Goal: Task Accomplishment & Management: Complete application form

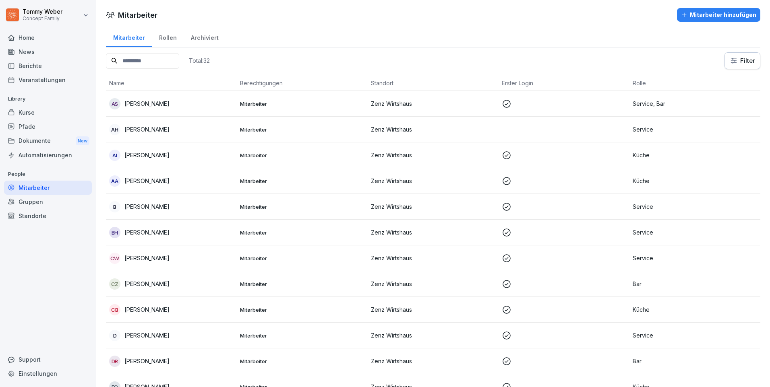
click at [699, 9] on button "Mitarbeiter hinzufügen" at bounding box center [718, 15] width 83 height 14
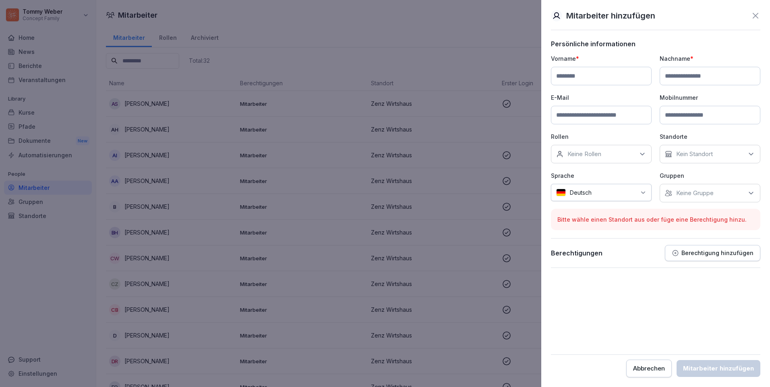
click at [581, 81] on input at bounding box center [601, 76] width 101 height 19
type input "******"
click at [695, 74] on input at bounding box center [710, 76] width 101 height 19
type input "*******"
click at [562, 117] on input at bounding box center [601, 115] width 101 height 19
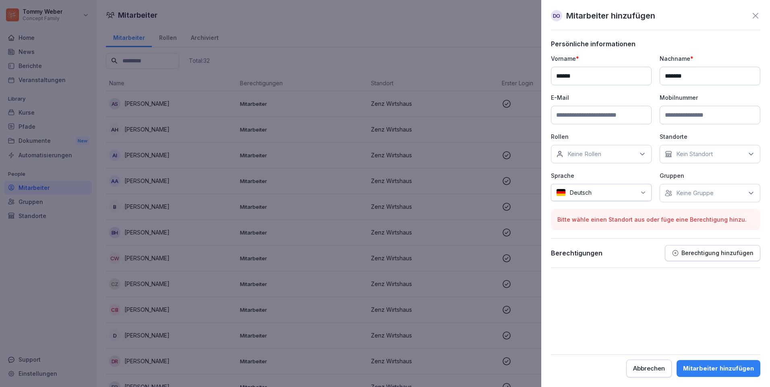
paste input "**********"
type input "**********"
click at [678, 118] on input at bounding box center [710, 115] width 101 height 19
paste input "**********"
type input "**********"
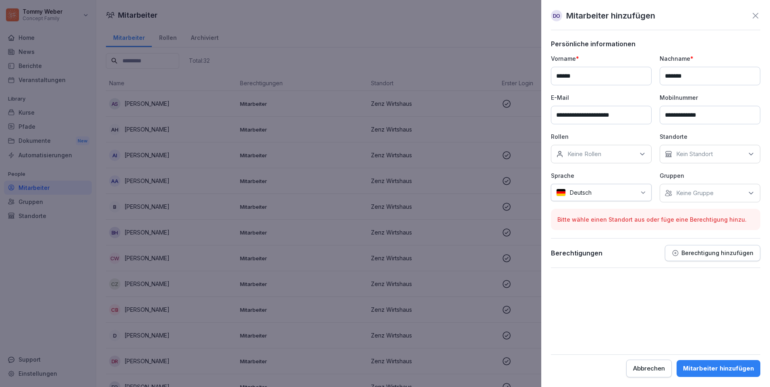
click at [695, 154] on p "Kein Standort" at bounding box center [694, 154] width 37 height 8
click at [670, 187] on div "Zenz Wirtshaus" at bounding box center [712, 191] width 100 height 15
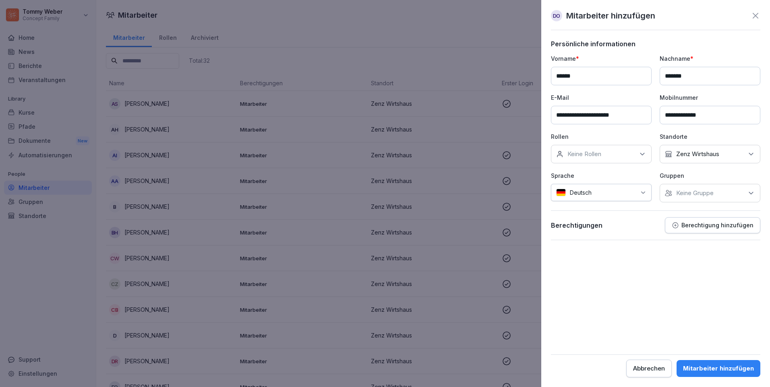
click at [605, 154] on div "Keine Rollen" at bounding box center [601, 154] width 101 height 19
click at [569, 192] on label "Bar" at bounding box center [572, 191] width 9 height 7
click at [683, 190] on p "Keine Gruppe" at bounding box center [694, 193] width 37 height 8
click at [699, 366] on div "Mitarbeiter hinzufügen" at bounding box center [718, 368] width 71 height 9
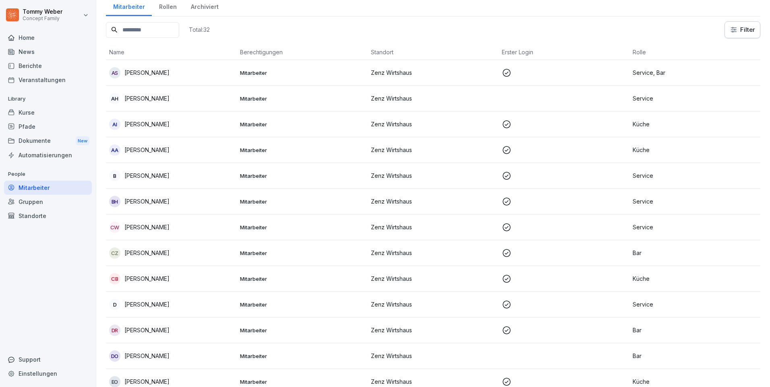
scroll to position [81, 0]
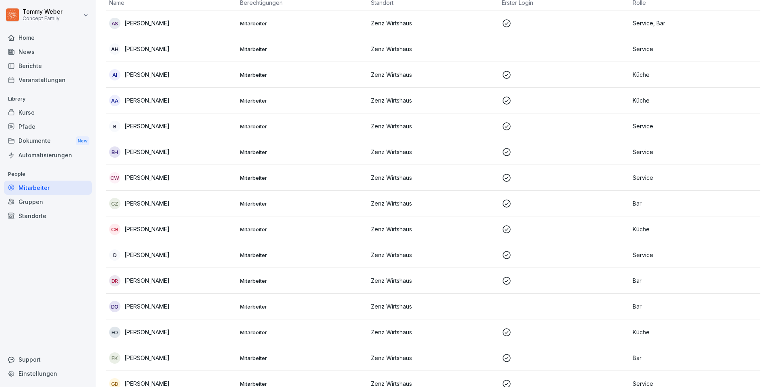
click at [633, 306] on p "Bar" at bounding box center [695, 306] width 124 height 8
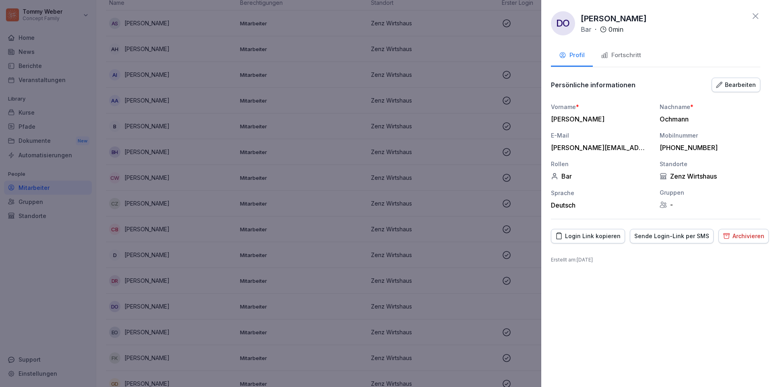
click at [654, 238] on div "Sende Login-Link per SMS" at bounding box center [671, 236] width 75 height 9
click at [757, 14] on icon at bounding box center [756, 16] width 6 height 6
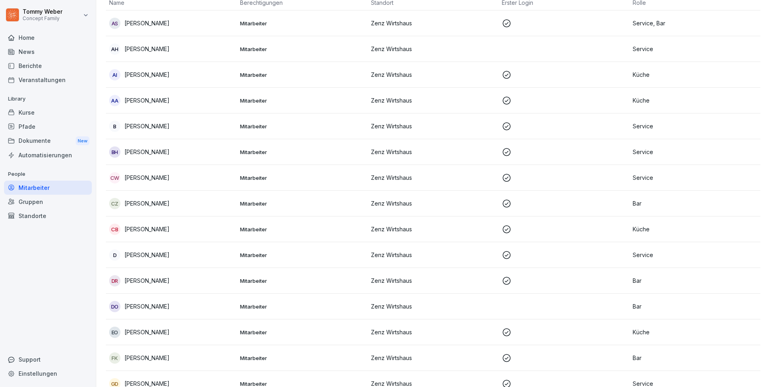
click at [634, 52] on p "Service" at bounding box center [695, 49] width 124 height 8
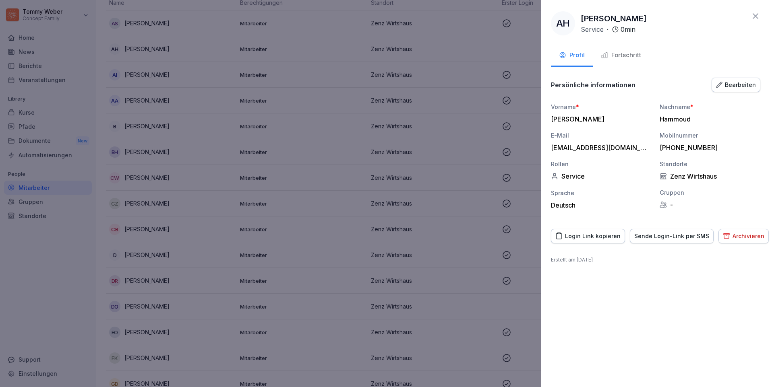
click at [666, 238] on div "Sende Login-Link per SMS" at bounding box center [671, 236] width 75 height 9
click at [434, 99] on div at bounding box center [385, 193] width 770 height 387
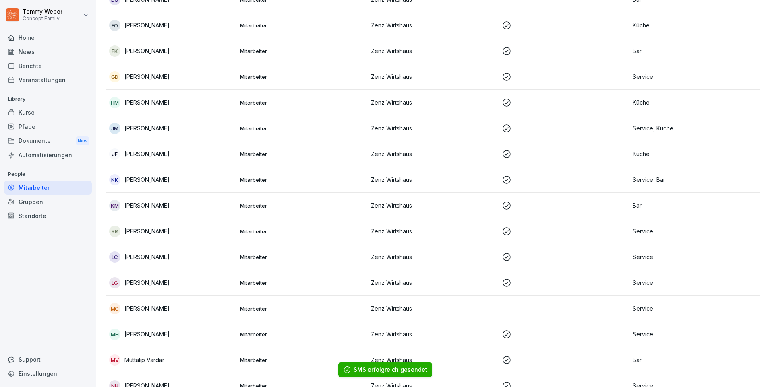
scroll to position [483, 0]
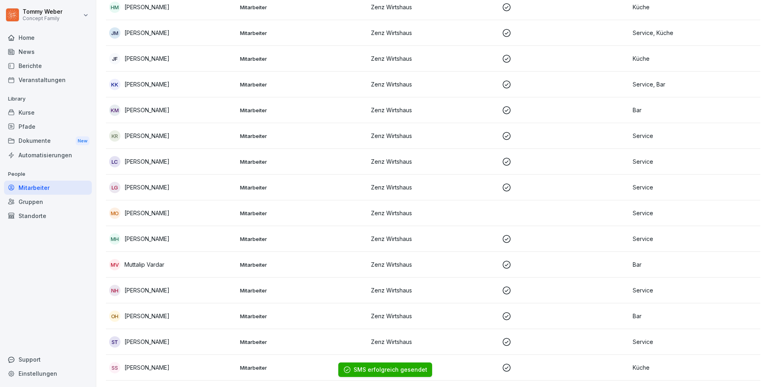
click at [509, 207] on td at bounding box center [564, 214] width 131 height 26
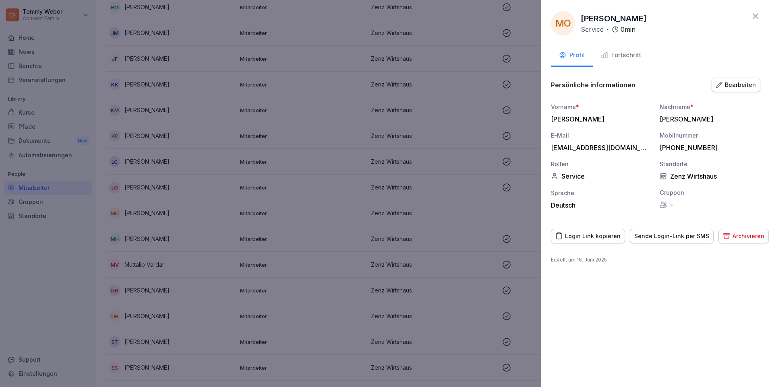
click at [651, 237] on div "Sende Login-Link per SMS" at bounding box center [671, 236] width 75 height 9
click at [452, 241] on div at bounding box center [385, 193] width 770 height 387
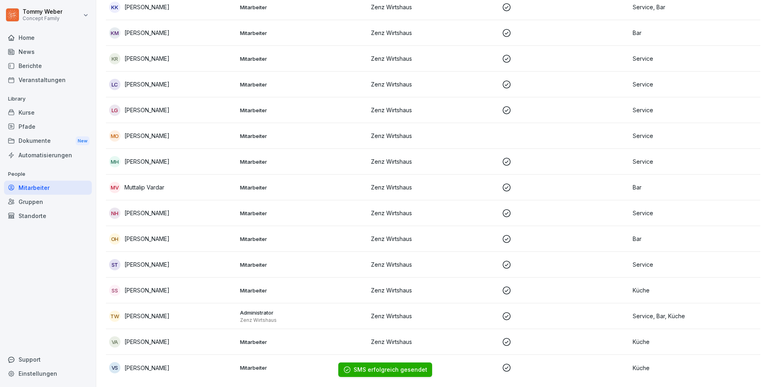
scroll to position [567, 0]
click at [473, 364] on p "Zenz Wirtshaus" at bounding box center [433, 368] width 124 height 8
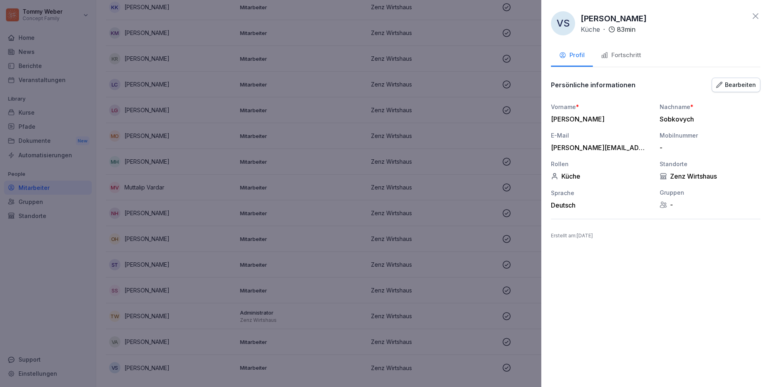
click at [299, 310] on div at bounding box center [385, 193] width 770 height 387
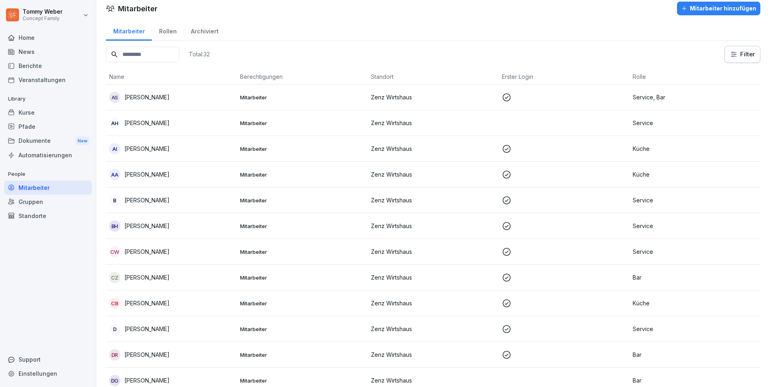
scroll to position [0, 0]
